Goal: Information Seeking & Learning: Learn about a topic

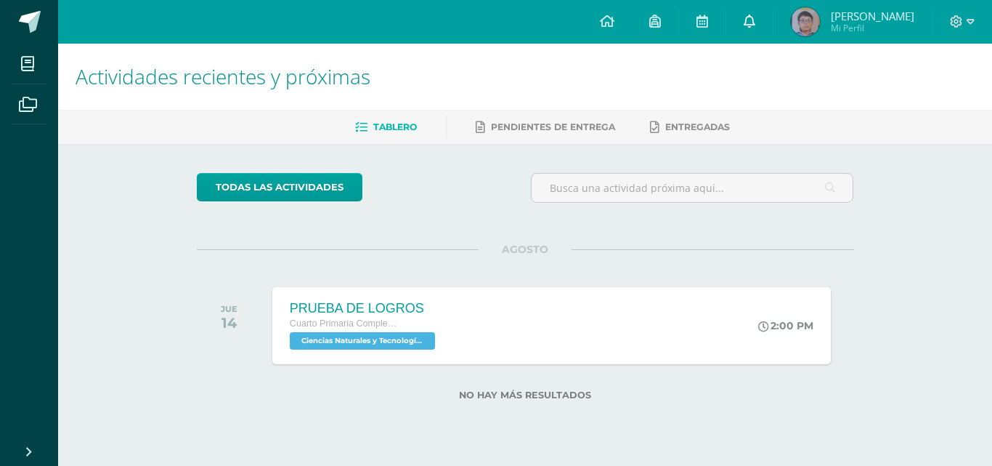
click at [750, 20] on icon at bounding box center [750, 21] width 12 height 13
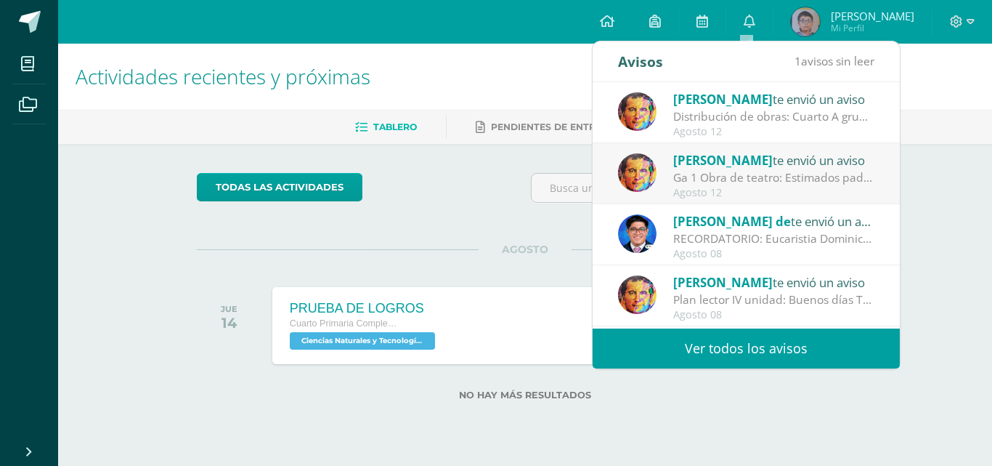
click at [728, 113] on div "Distribución de obras: Cuarto A grupo 1: pastorela grupo 2: los fantasmas de [P…" at bounding box center [774, 116] width 202 height 17
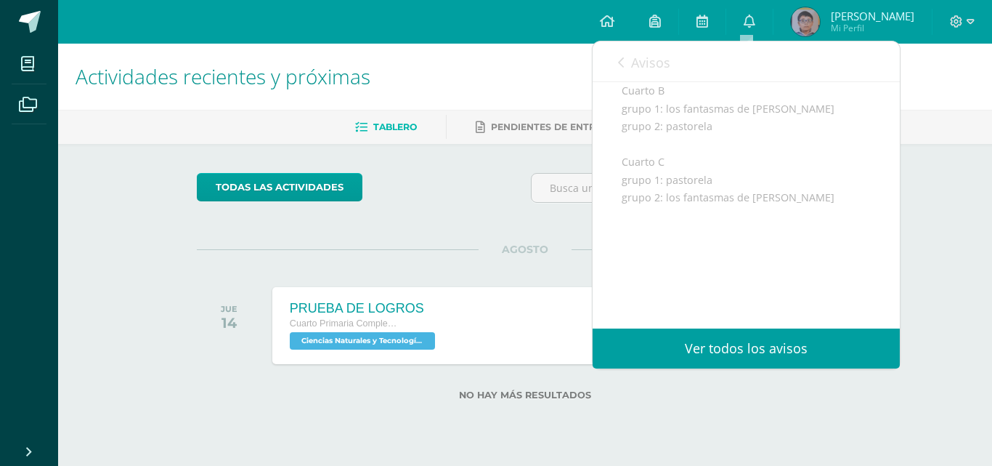
scroll to position [250, 0]
click at [628, 58] on link "Avisos" at bounding box center [644, 61] width 52 height 41
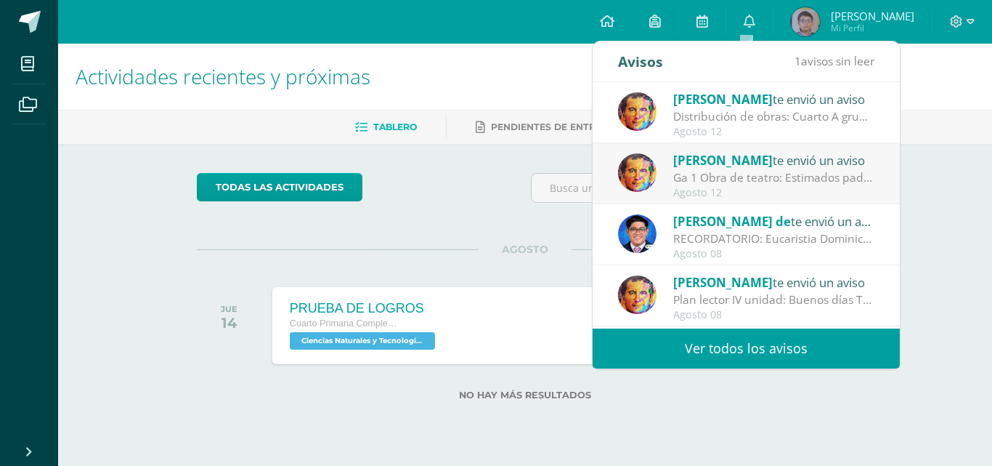
click at [727, 170] on div "Ga 1 Obra de teatro: Estimados padres de familia Es un placer saludarlos. Adjun…" at bounding box center [774, 177] width 202 height 17
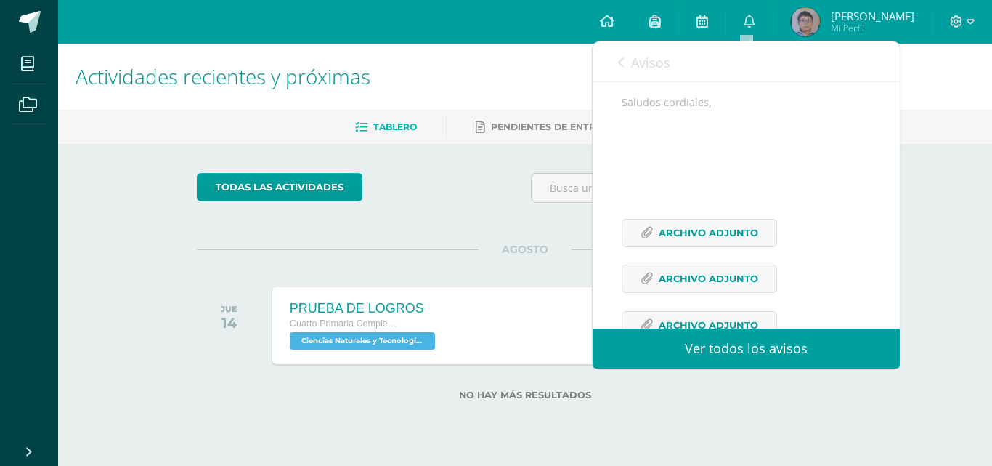
scroll to position [388, 0]
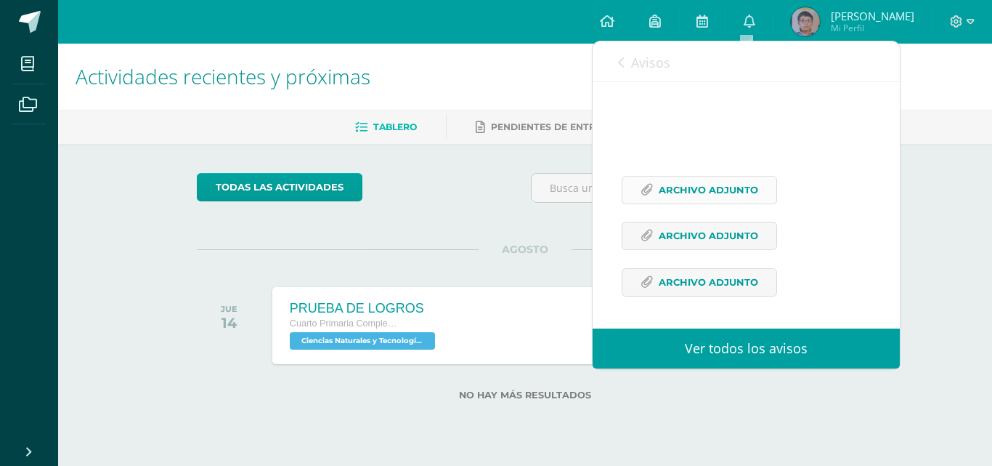
click at [709, 194] on span "Archivo Adjunto" at bounding box center [708, 189] width 99 height 27
click at [720, 243] on span "Archivo Adjunto" at bounding box center [708, 235] width 99 height 27
click at [691, 279] on span "Archivo Adjunto" at bounding box center [708, 282] width 99 height 27
